Goal: Transaction & Acquisition: Purchase product/service

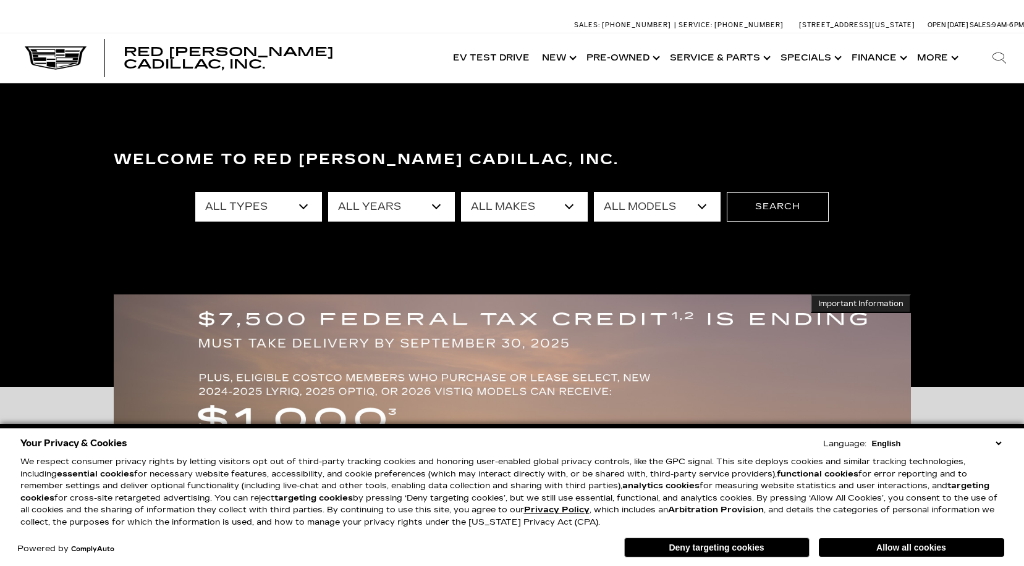
click at [300, 206] on select "All Types New Used Certified Used Demo" at bounding box center [258, 207] width 127 height 30
click at [235, 265] on div "Welcome to Red Noland Cadillac, Inc. All Types New Used Certified Used Demo All…" at bounding box center [512, 235] width 1024 height 185
click at [309, 206] on select "All Types New Used Certified Used Demo" at bounding box center [258, 207] width 127 height 30
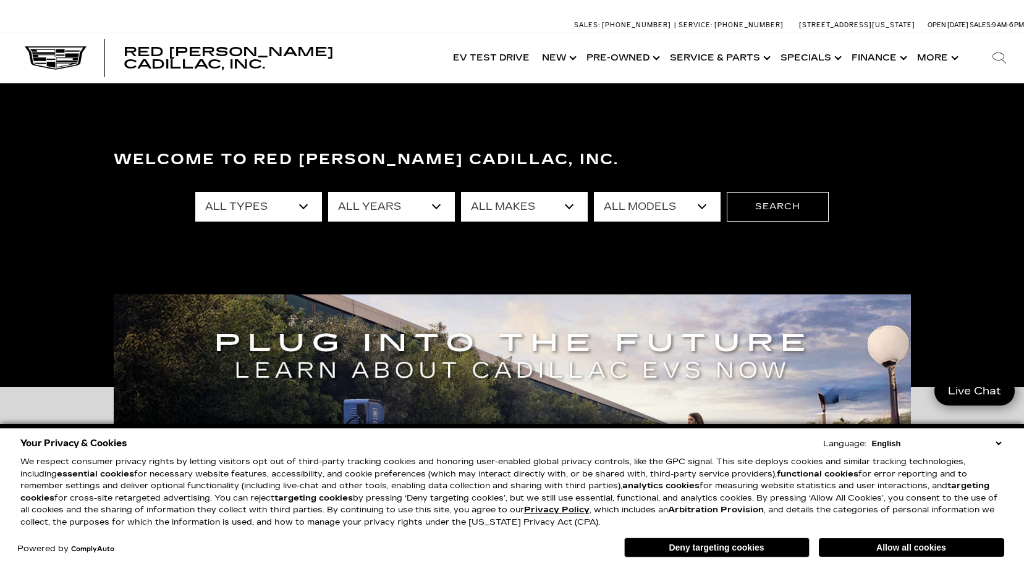
select select "Used"
click at [195, 192] on select "All Types New Used Certified Used Demo" at bounding box center [258, 207] width 127 height 30
click at [562, 212] on select "All Makes Audi BMW Cadillac Chevrolet Ford GMC Jeep Lexus Subaru Tesla Toyota" at bounding box center [524, 207] width 127 height 30
click at [513, 369] on img at bounding box center [512, 463] width 797 height 337
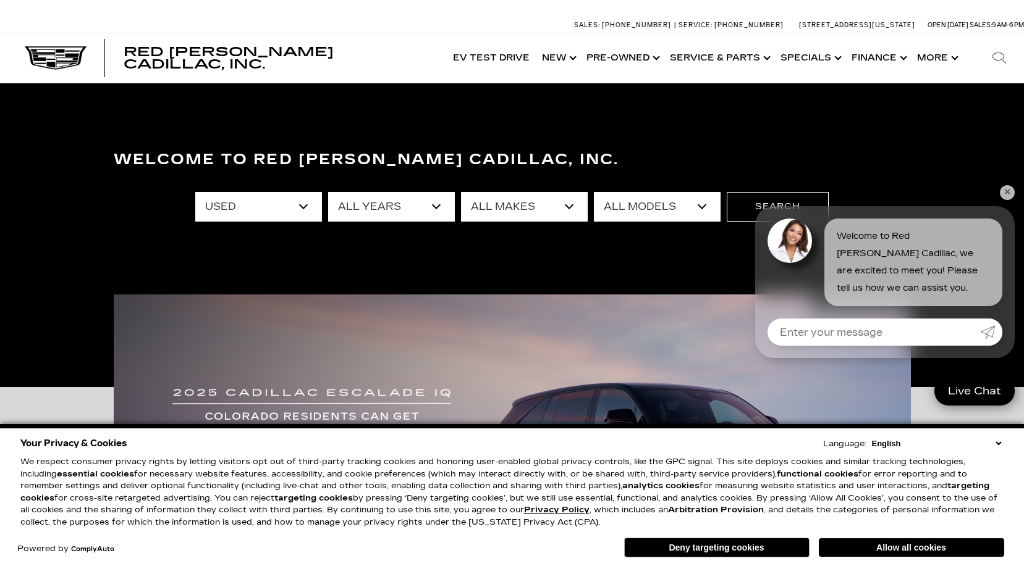
drag, startPoint x: 571, startPoint y: 206, endPoint x: 563, endPoint y: 211, distance: 8.9
click at [571, 206] on select "All Makes Audi BMW Cadillac Chevrolet Ford GMC Jeep Lexus Subaru Tesla Toyota" at bounding box center [524, 207] width 127 height 30
select select "Lexus"
click at [461, 192] on select "All Makes Audi BMW Cadillac Chevrolet Ford GMC Jeep Lexus Subaru Tesla Toyota" at bounding box center [524, 207] width 127 height 30
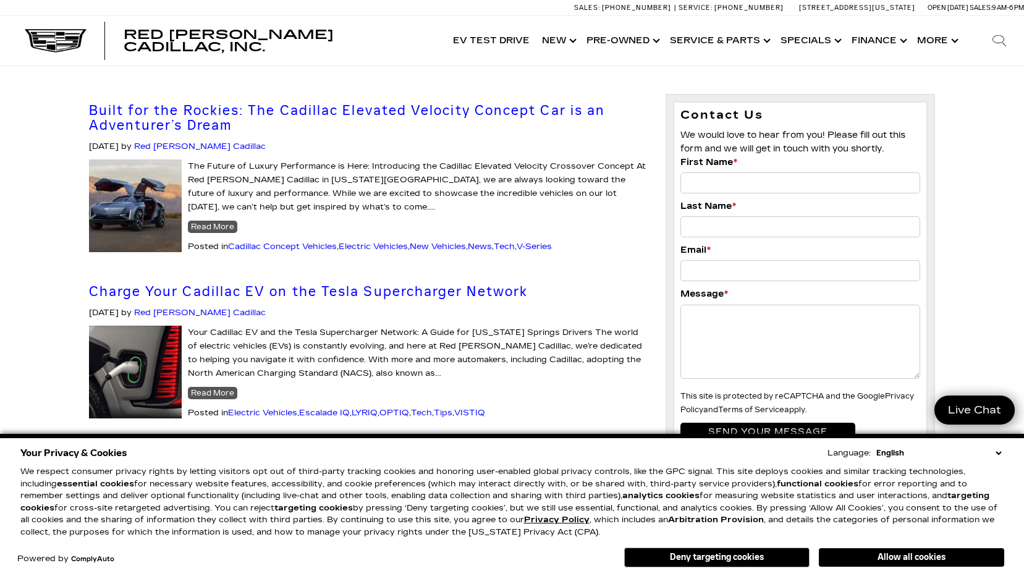
click at [998, 445] on div "Your Privacy & Cookies Language: English Spanish / Español English / [GEOGRAPHI…" at bounding box center [511, 452] width 983 height 17
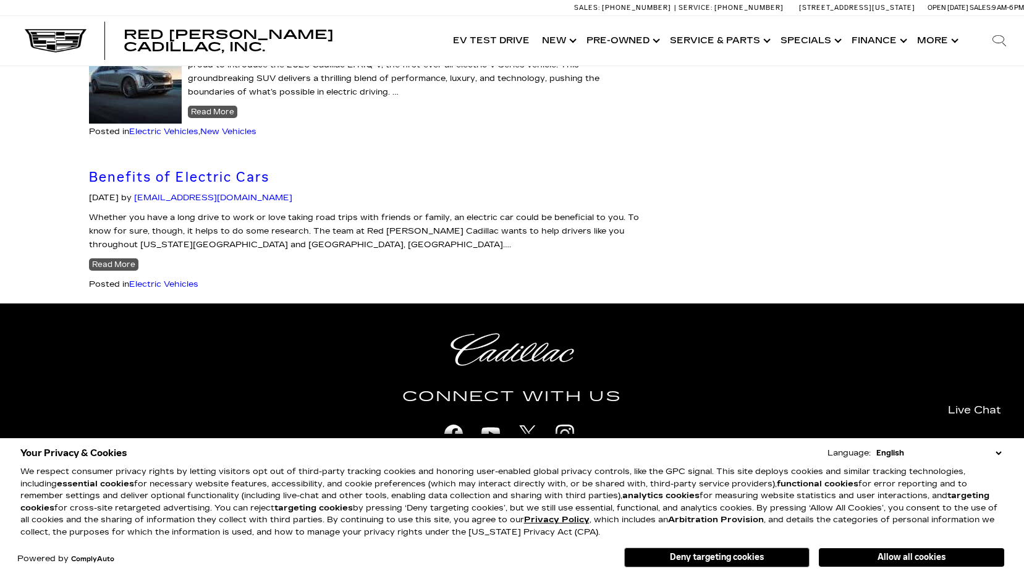
scroll to position [1050, 0]
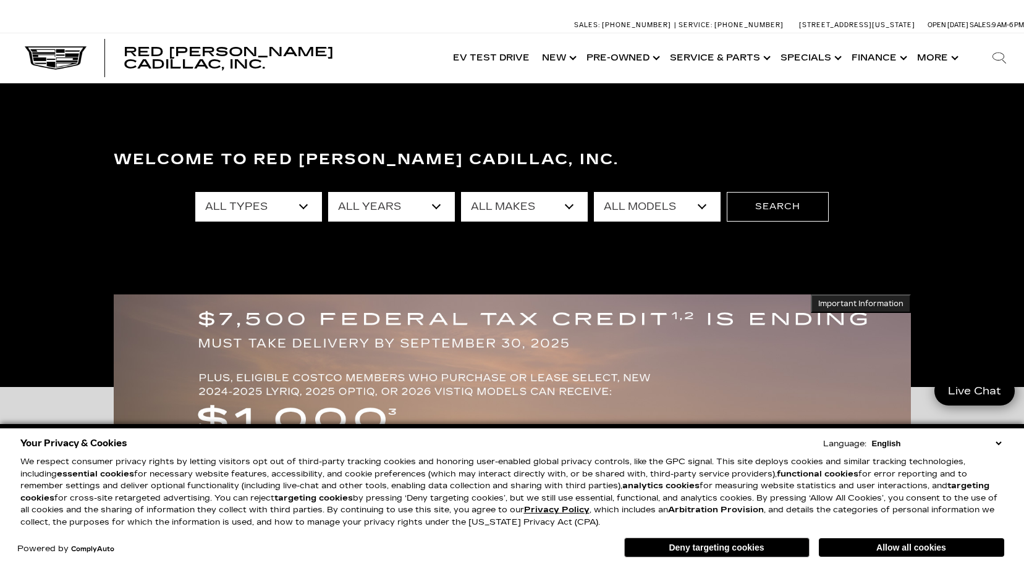
click at [568, 204] on select "All Makes Audi BMW Cadillac Chevrolet Ford GMC Jeep Lexus Subaru Tesla Toyota" at bounding box center [524, 207] width 127 height 30
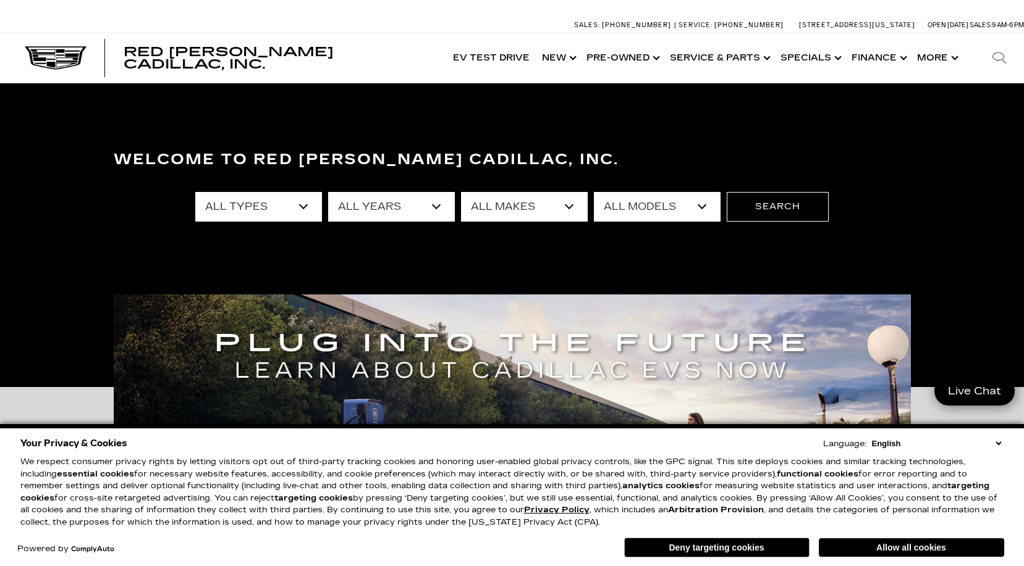
click at [510, 216] on select "All Makes Audi BMW Cadillac Chevrolet Ford GMC Jeep Lexus Subaru Tesla Toyota" at bounding box center [524, 207] width 127 height 30
select select "Lexus"
click at [461, 192] on select "All Makes Audi BMW Cadillac Chevrolet Ford GMC Jeep Lexus Subaru Tesla Toyota" at bounding box center [524, 207] width 127 height 30
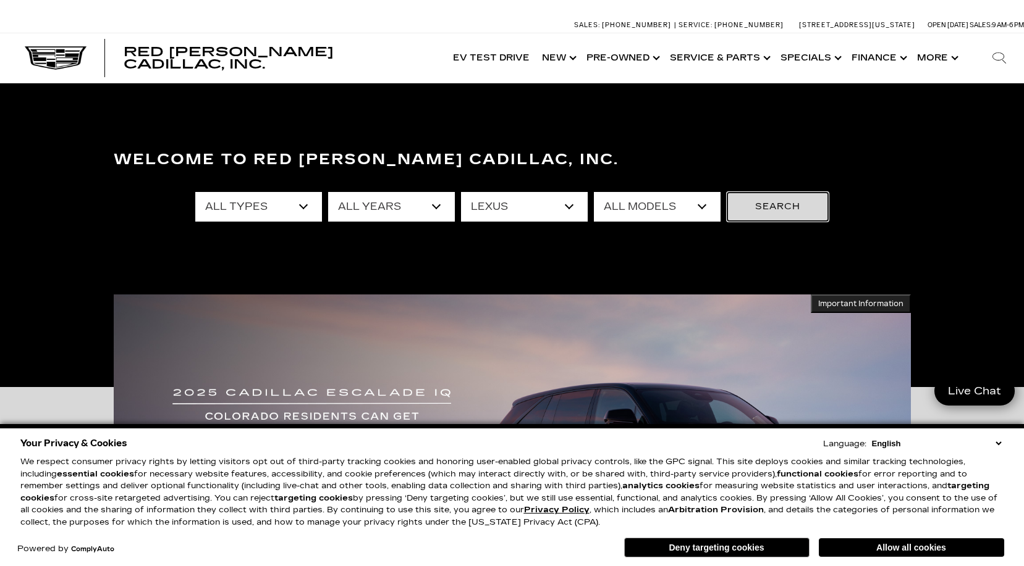
click at [791, 200] on button "Search" at bounding box center [777, 207] width 102 height 30
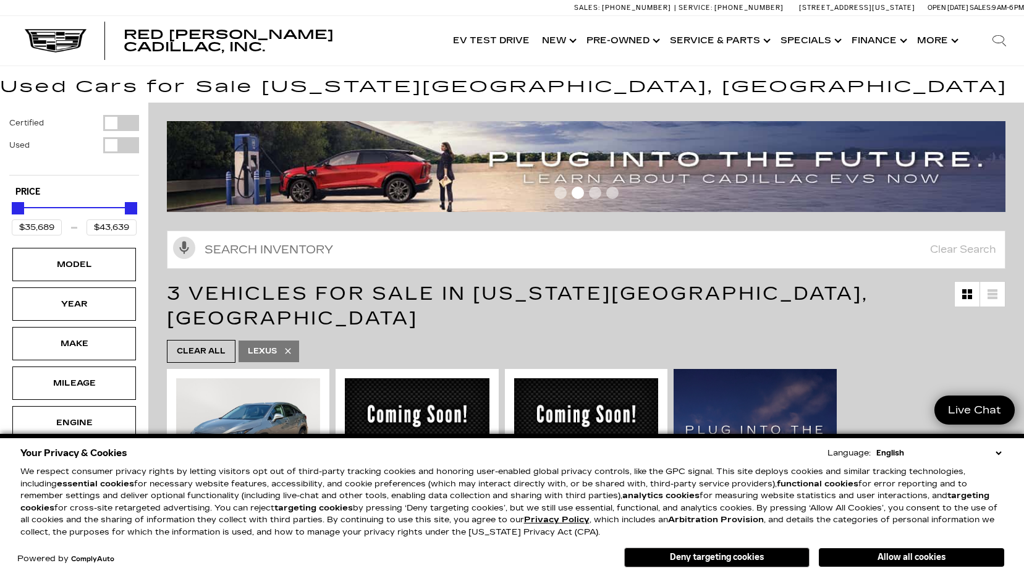
click at [995, 453] on select "English Spanish / Español English / United Kingdom Korean / 한국어 Vietnamese / Ti…" at bounding box center [938, 453] width 131 height 12
click at [810, 337] on ul "Clear All Lexus" at bounding box center [586, 351] width 838 height 29
click at [749, 561] on button "Deny targeting cookies" at bounding box center [716, 557] width 185 height 20
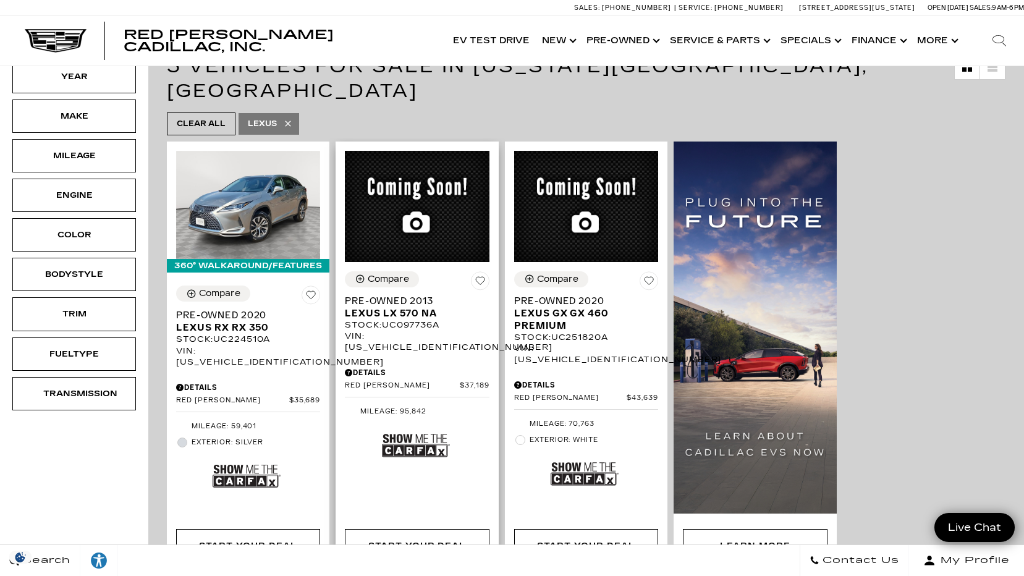
scroll to position [247, 0]
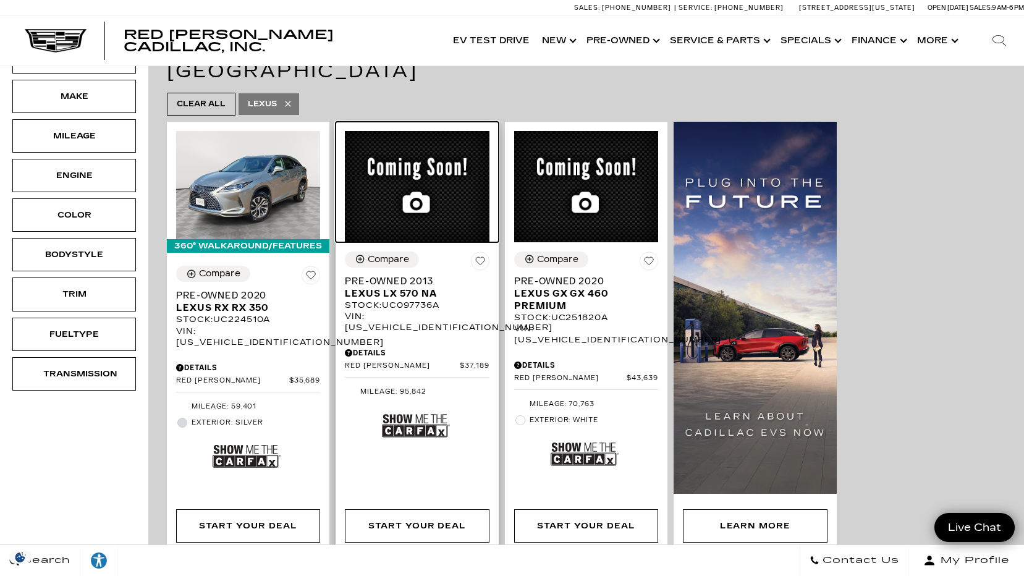
click at [403, 185] on img at bounding box center [417, 186] width 144 height 111
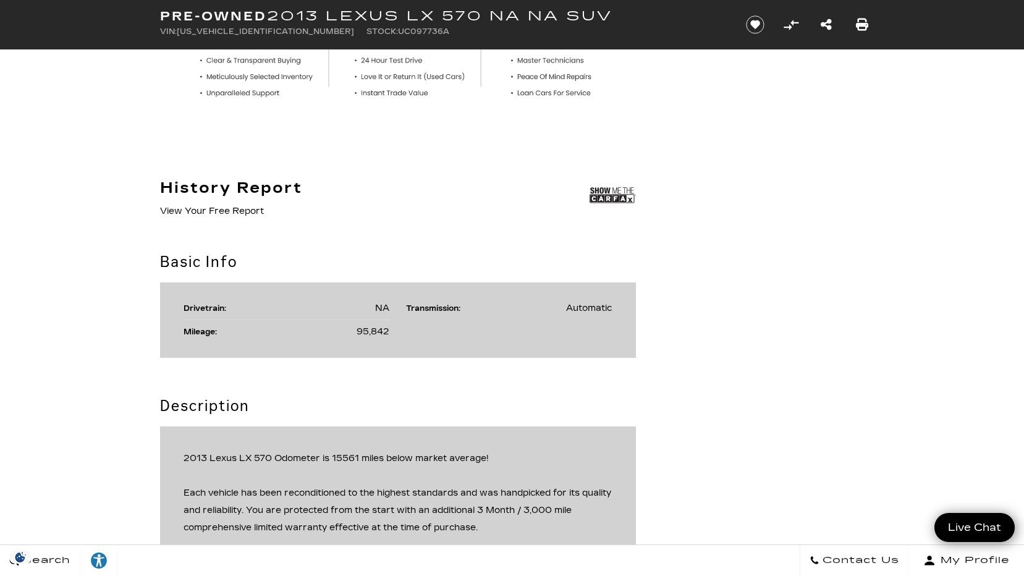
scroll to position [556, 0]
